Goal: Information Seeking & Learning: Learn about a topic

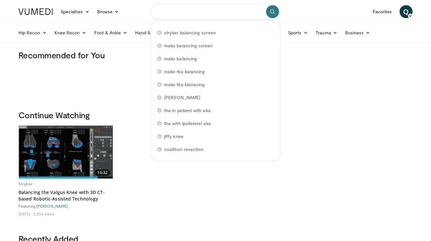
click at [204, 13] on input "Search topics, interventions" at bounding box center [216, 12] width 130 height 16
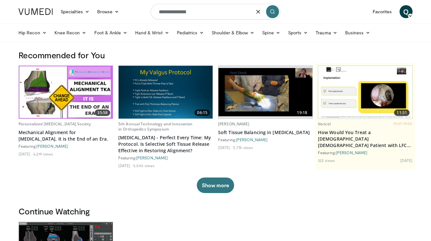
type input "**********"
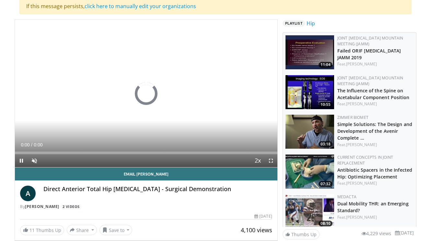
scroll to position [80, 0]
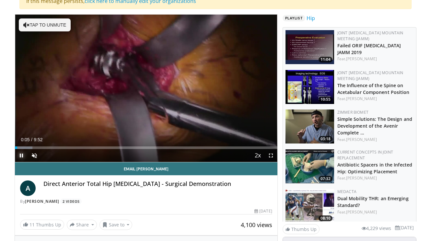
click at [21, 155] on span "Video Player" at bounding box center [21, 155] width 13 height 13
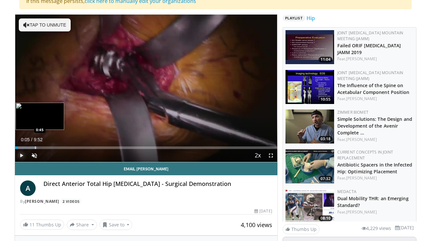
click at [35, 148] on div "Progress Bar" at bounding box center [35, 147] width 1 height 3
click at [52, 147] on div "Progress Bar" at bounding box center [52, 147] width 1 height 3
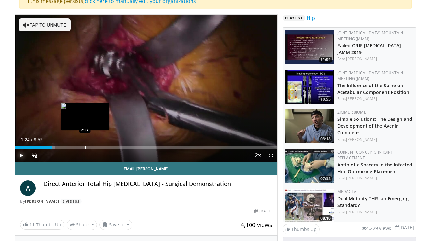
click at [85, 145] on div "Loaded : 15.20% 1:24 2:37" at bounding box center [146, 146] width 263 height 6
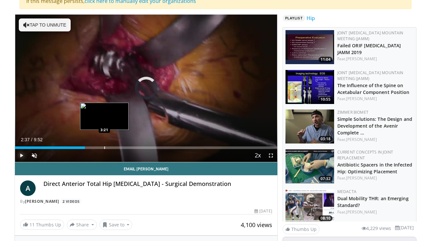
click at [104, 145] on div "Loaded : 0.00% 3:21 3:21" at bounding box center [146, 146] width 263 height 6
